Goal: Communication & Community: Answer question/provide support

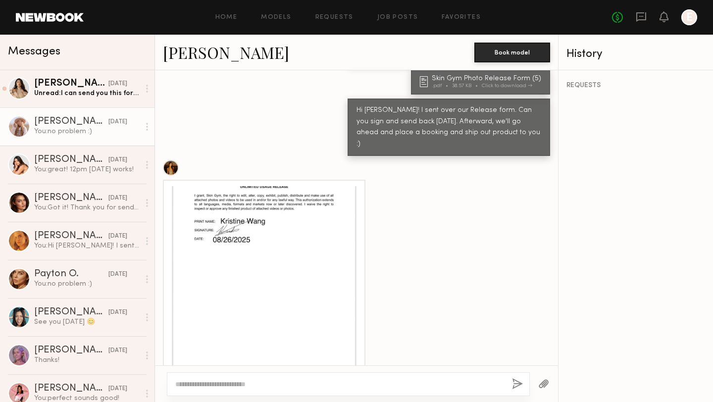
scroll to position [318, 0]
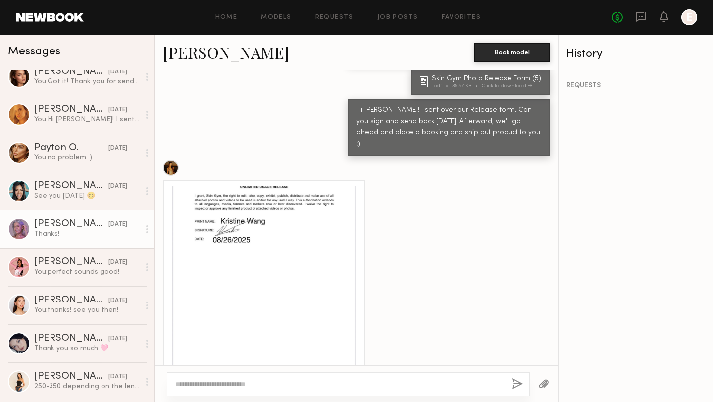
click at [69, 228] on div "[PERSON_NAME]" at bounding box center [71, 224] width 74 height 10
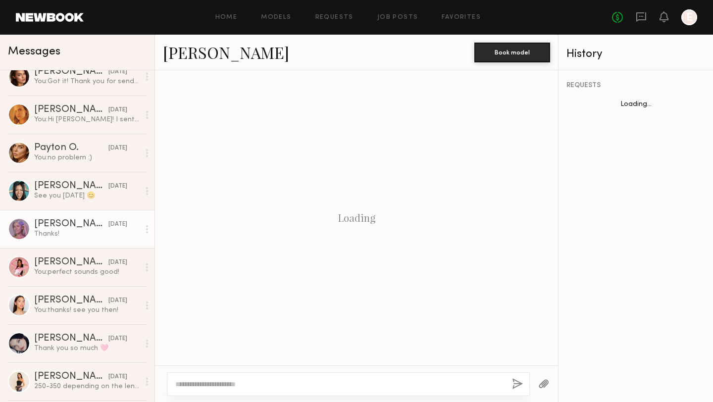
scroll to position [623, 0]
click at [228, 383] on textarea at bounding box center [339, 384] width 329 height 10
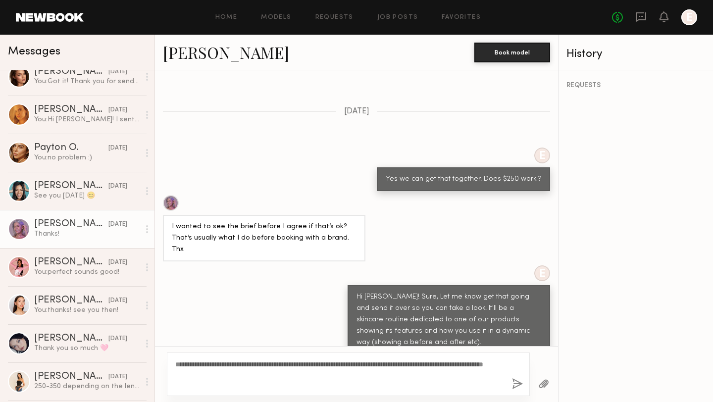
type textarea "**********"
click at [521, 386] on button "button" at bounding box center [517, 384] width 11 height 12
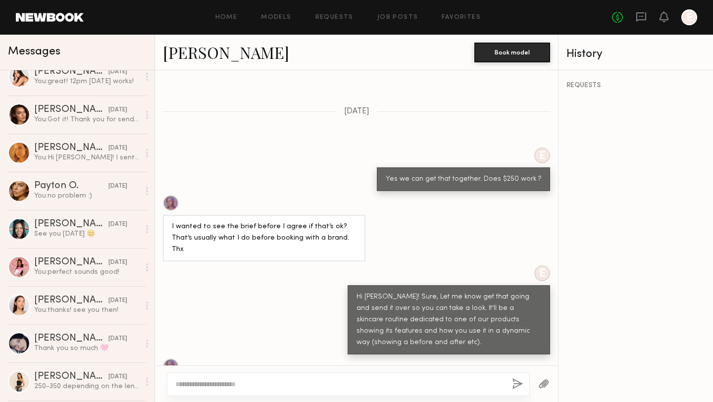
scroll to position [0, 0]
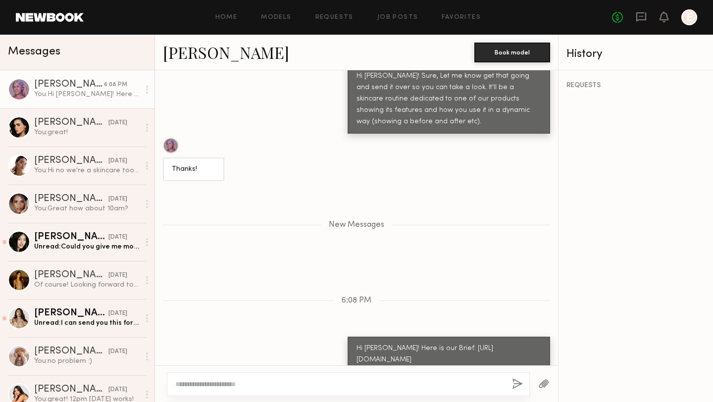
click at [457, 384] on textarea at bounding box center [339, 384] width 329 height 10
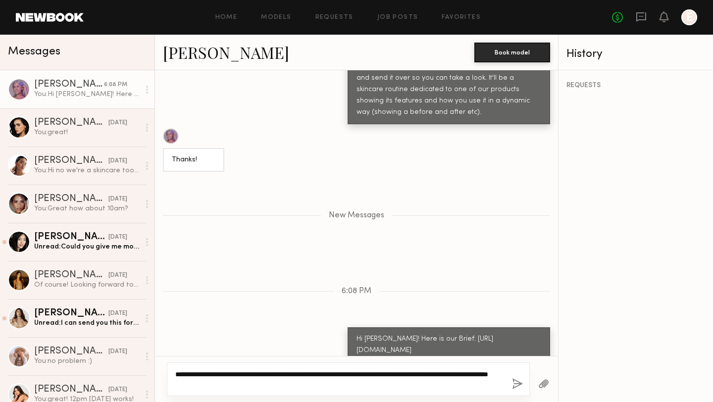
type textarea "**********"
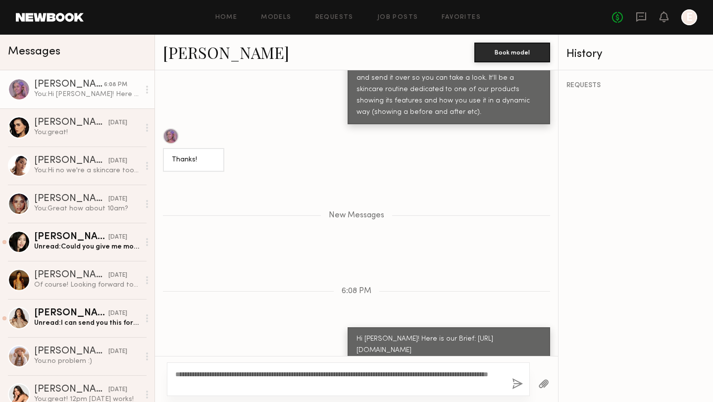
click at [519, 378] on button "button" at bounding box center [517, 384] width 11 height 12
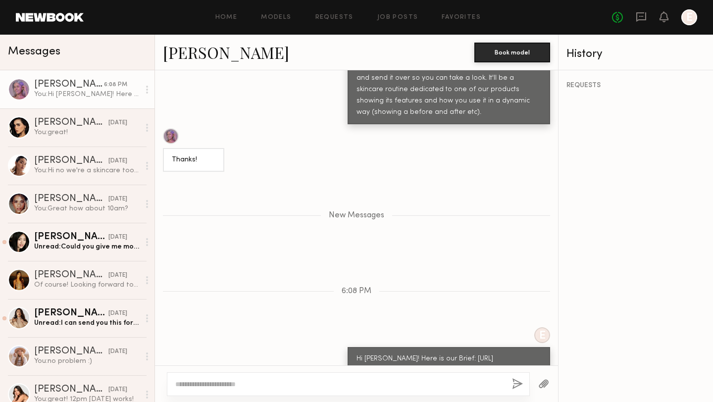
scroll to position [914, 0]
